Goal: Task Accomplishment & Management: Use online tool/utility

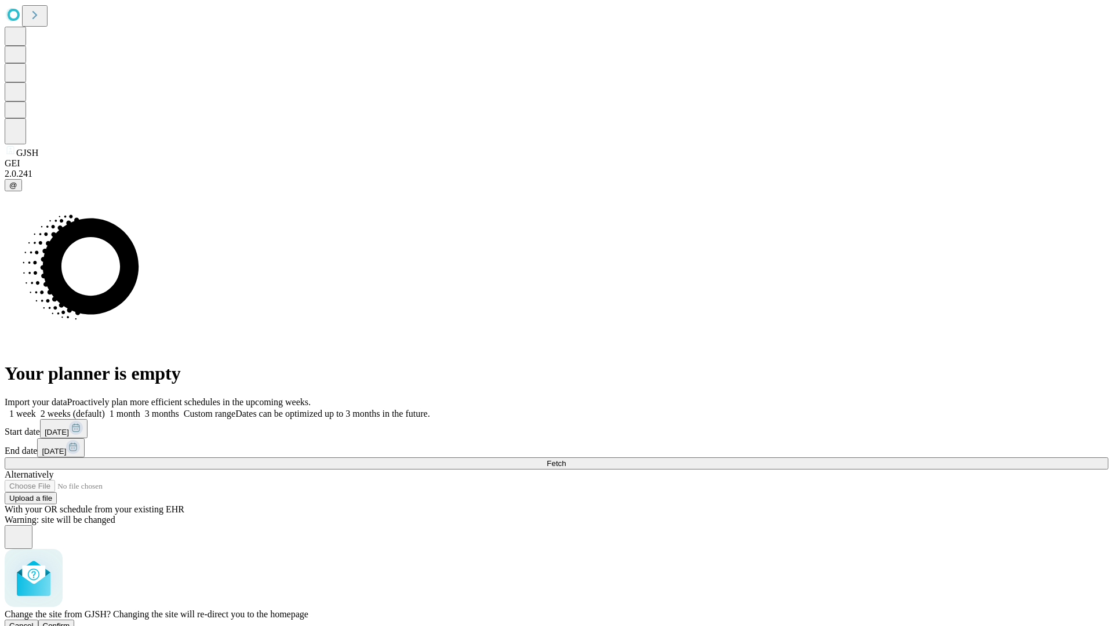
click at [70, 621] on span "Confirm" at bounding box center [56, 625] width 27 height 9
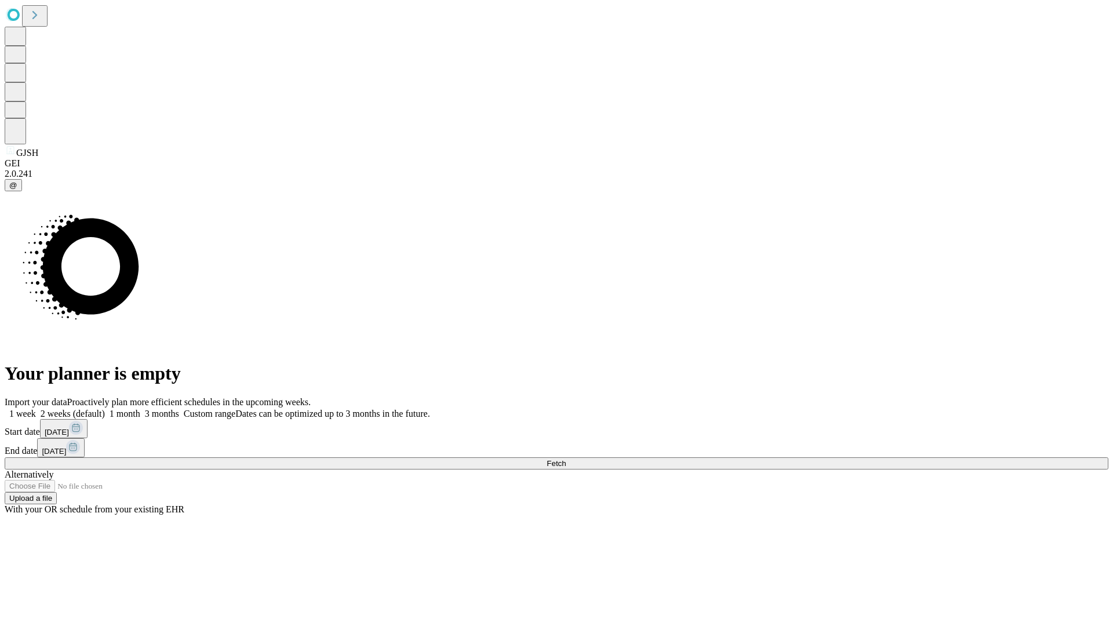
click at [36, 409] on label "1 week" at bounding box center [20, 414] width 31 height 10
click at [566, 459] on span "Fetch" at bounding box center [556, 463] width 19 height 9
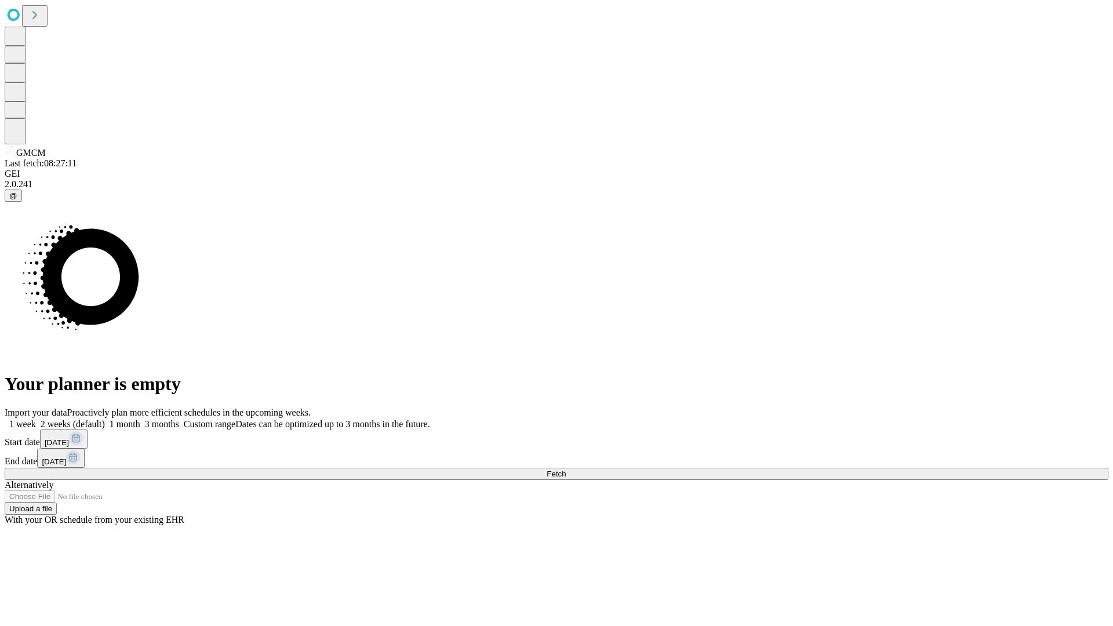
click at [36, 419] on label "1 week" at bounding box center [20, 424] width 31 height 10
click at [566, 469] on span "Fetch" at bounding box center [556, 473] width 19 height 9
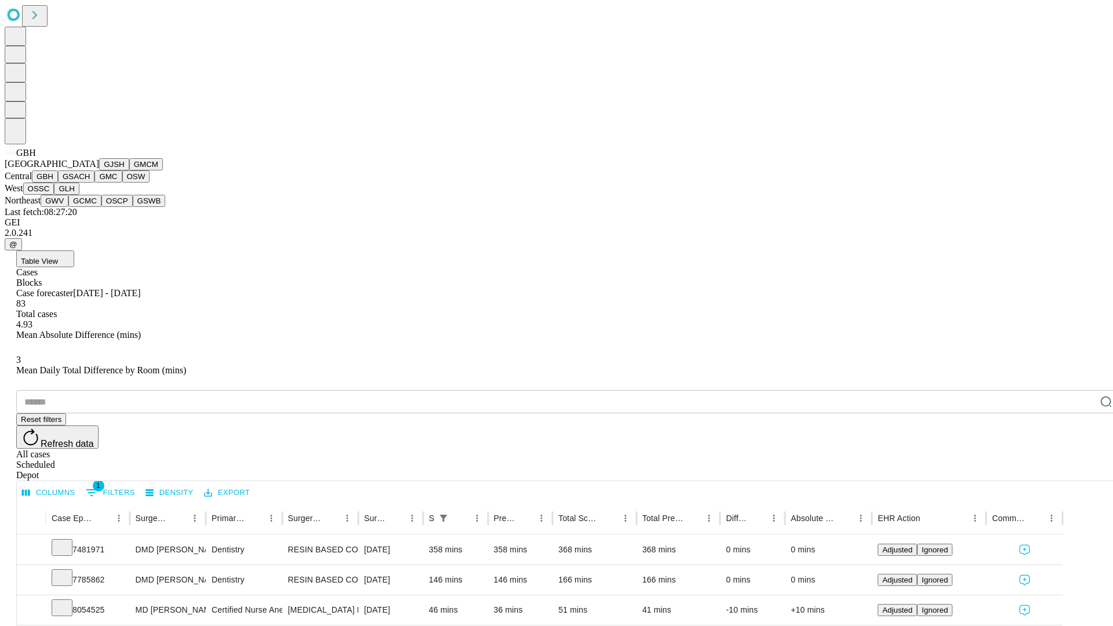
click at [90, 183] on button "GSACH" at bounding box center [76, 176] width 37 height 12
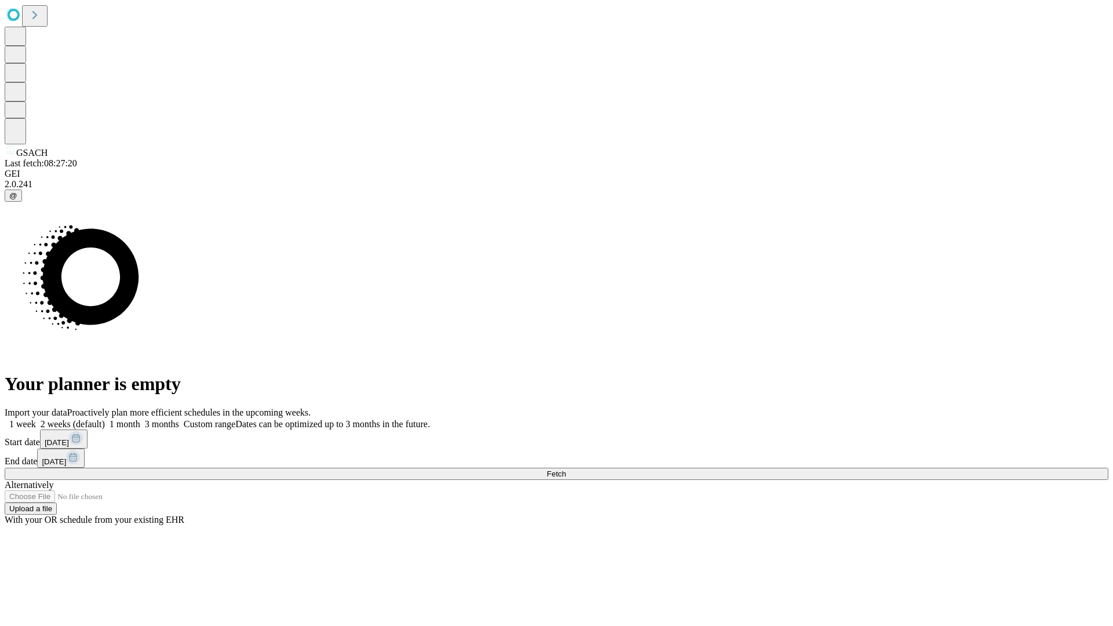
click at [36, 419] on label "1 week" at bounding box center [20, 424] width 31 height 10
click at [566, 469] on span "Fetch" at bounding box center [556, 473] width 19 height 9
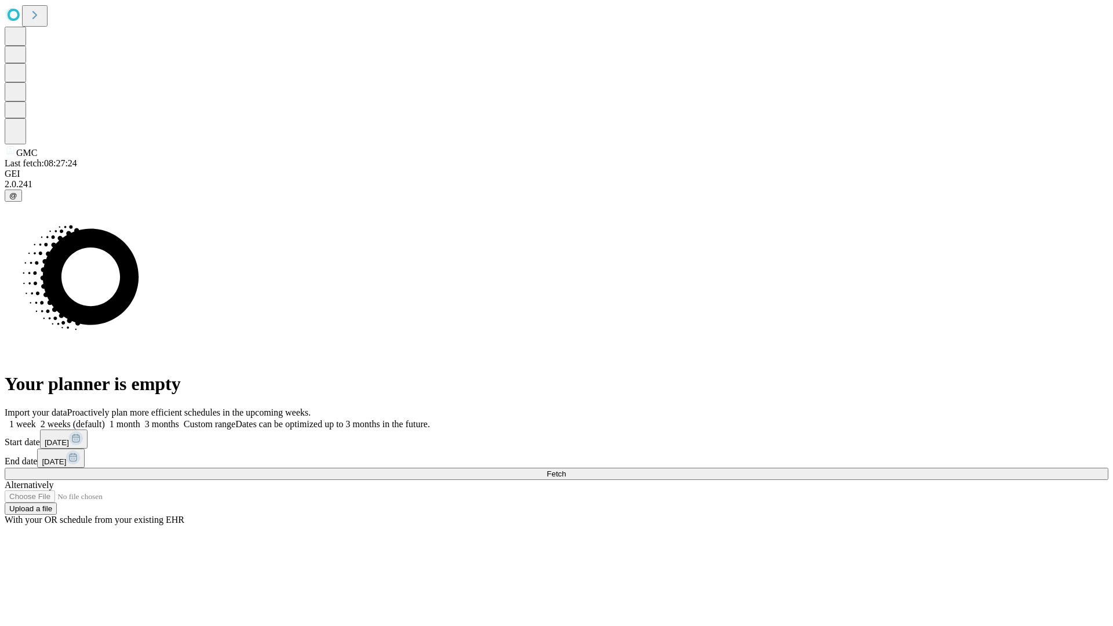
click at [36, 419] on label "1 week" at bounding box center [20, 424] width 31 height 10
click at [566, 469] on span "Fetch" at bounding box center [556, 473] width 19 height 9
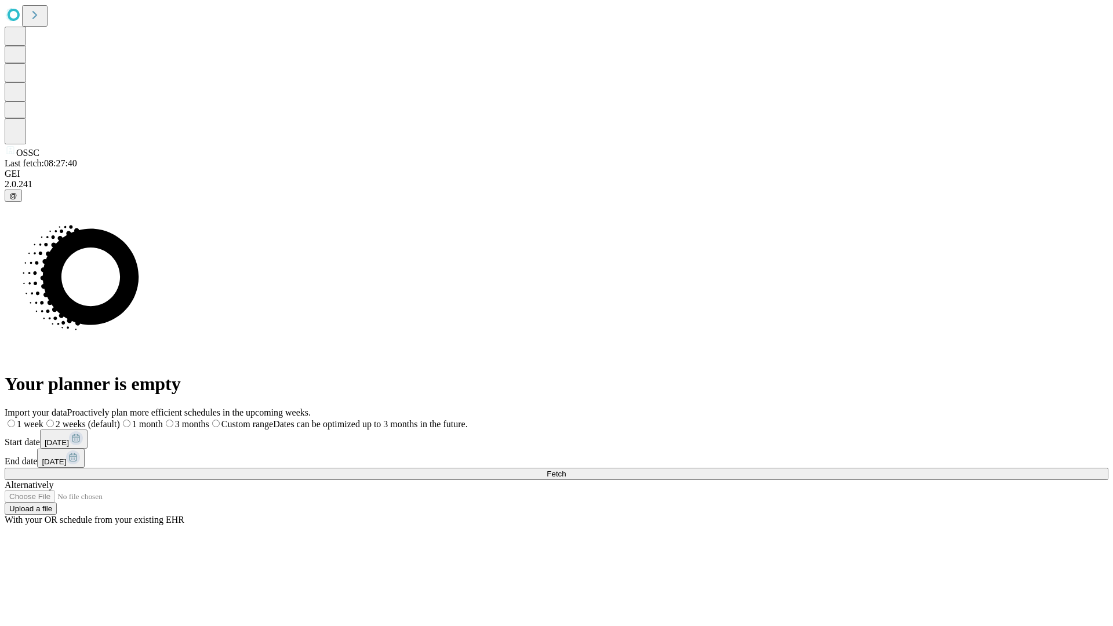
click at [43, 419] on label "1 week" at bounding box center [24, 424] width 39 height 10
click at [566, 469] on span "Fetch" at bounding box center [556, 473] width 19 height 9
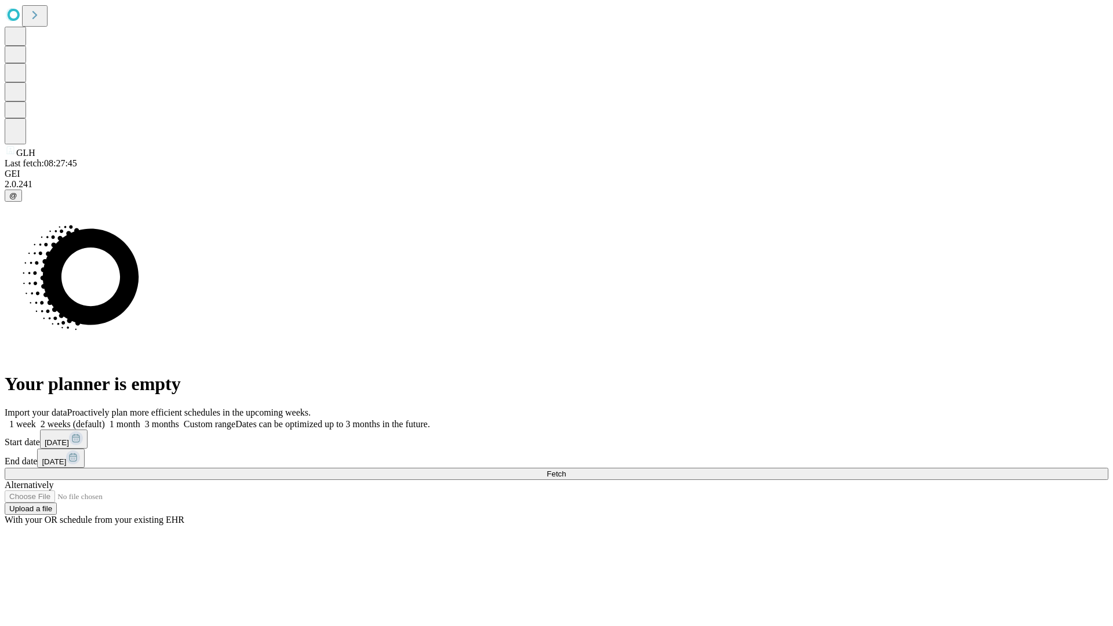
click at [36, 419] on label "1 week" at bounding box center [20, 424] width 31 height 10
click at [566, 469] on span "Fetch" at bounding box center [556, 473] width 19 height 9
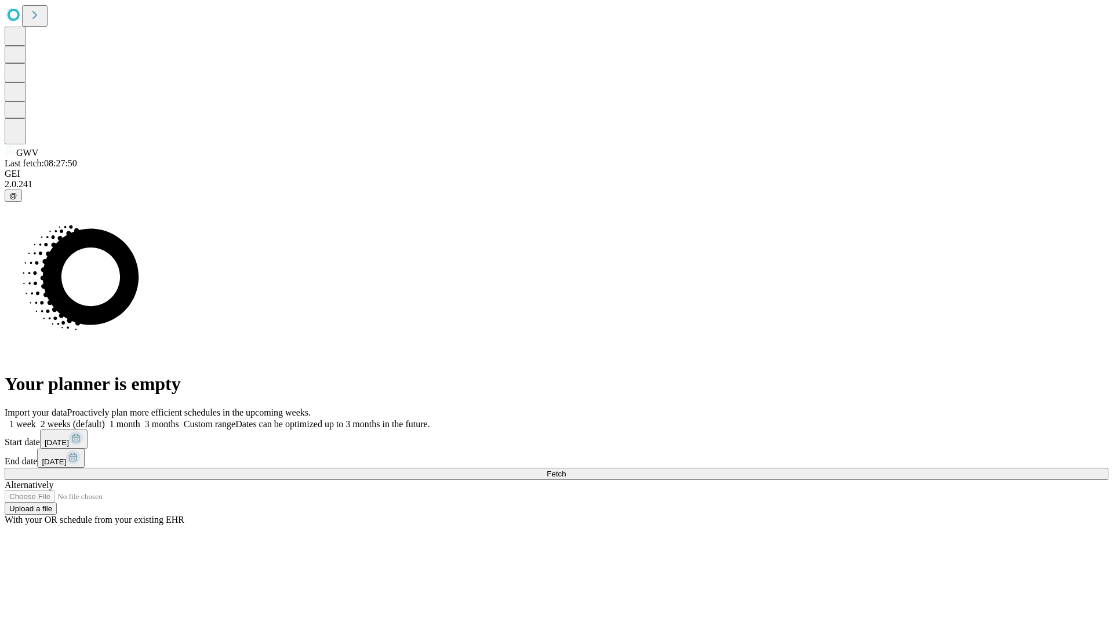
click at [566, 469] on span "Fetch" at bounding box center [556, 473] width 19 height 9
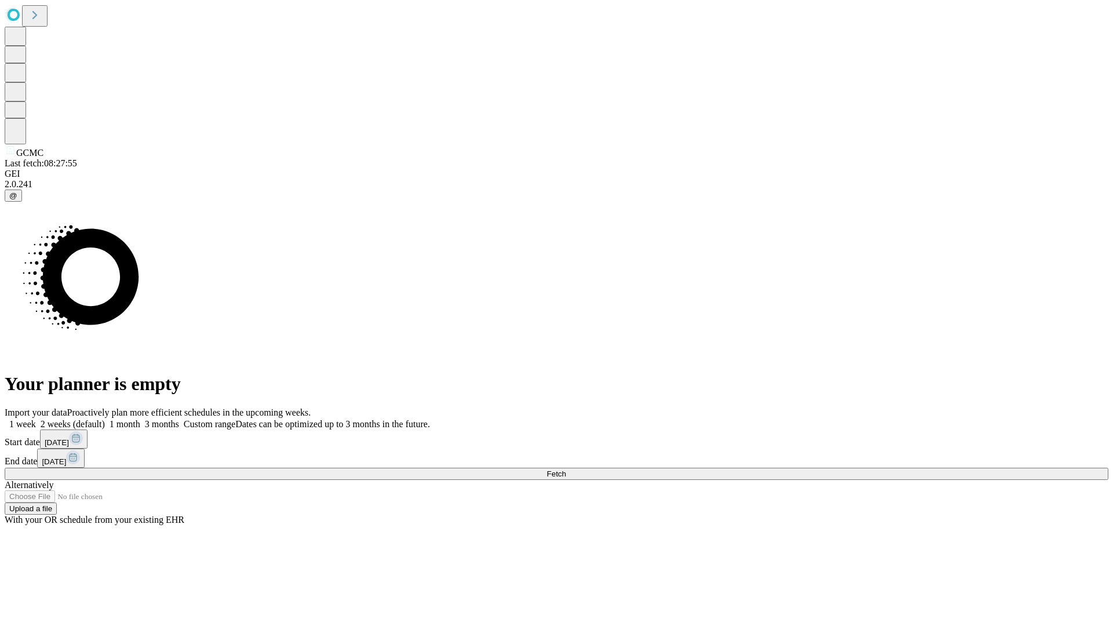
click at [36, 419] on label "1 week" at bounding box center [20, 424] width 31 height 10
click at [566, 469] on span "Fetch" at bounding box center [556, 473] width 19 height 9
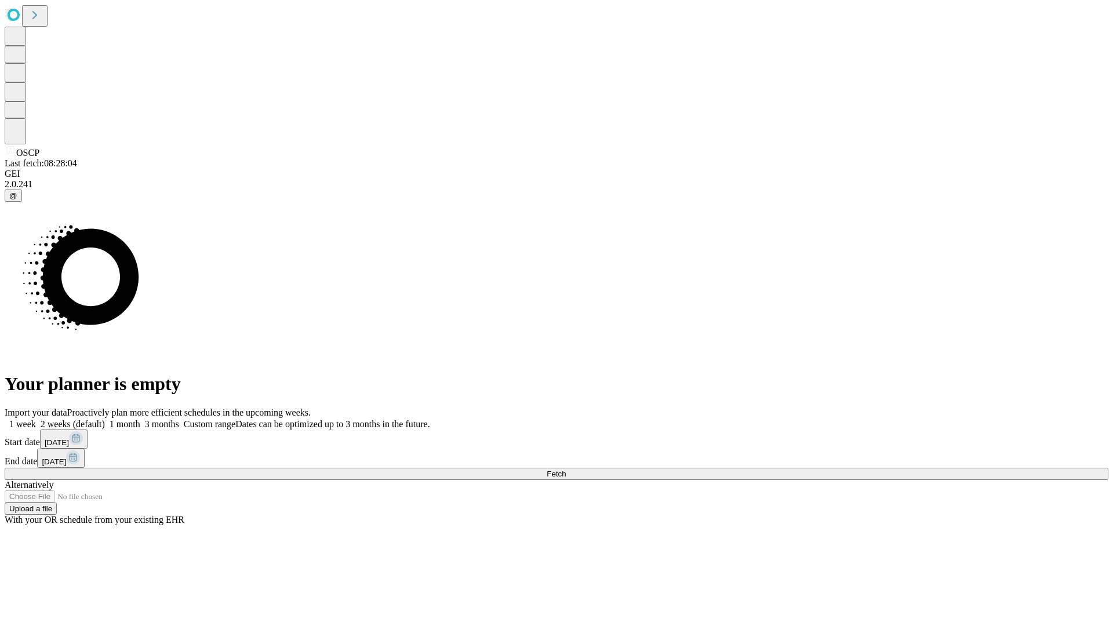
click at [36, 419] on label "1 week" at bounding box center [20, 424] width 31 height 10
click at [566, 469] on span "Fetch" at bounding box center [556, 473] width 19 height 9
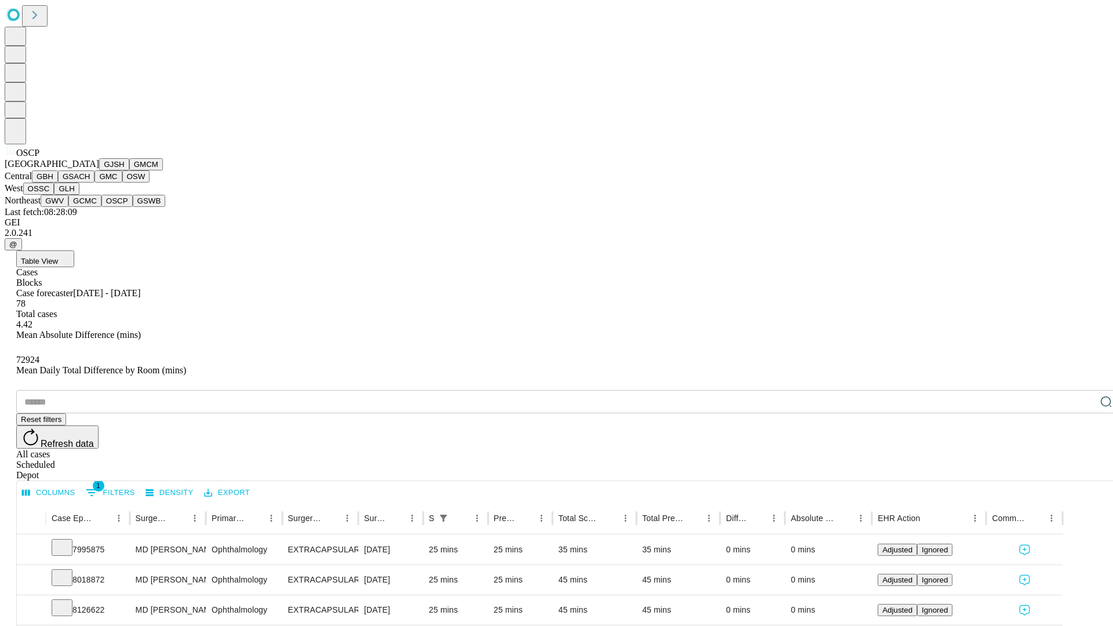
click at [133, 207] on button "GSWB" at bounding box center [149, 201] width 33 height 12
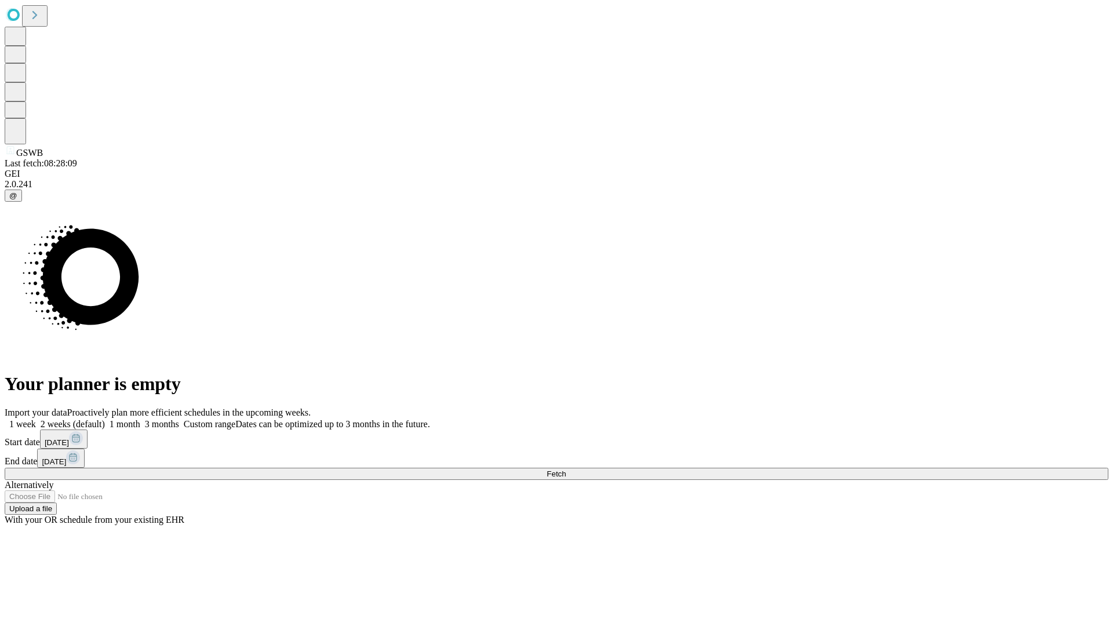
click at [36, 419] on label "1 week" at bounding box center [20, 424] width 31 height 10
click at [566, 469] on span "Fetch" at bounding box center [556, 473] width 19 height 9
